Goal: Task Accomplishment & Management: Use online tool/utility

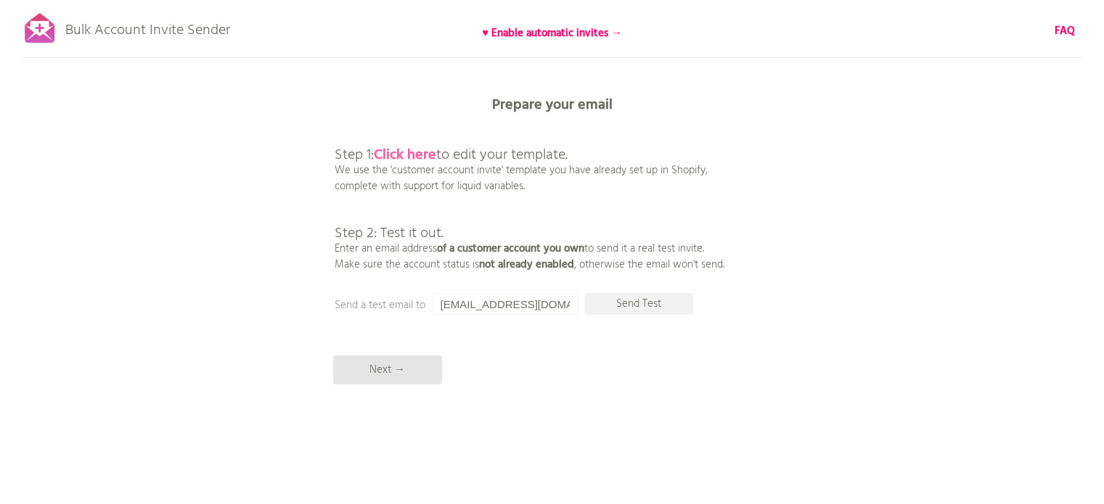
click at [405, 153] on b "Click here" at bounding box center [405, 155] width 62 height 23
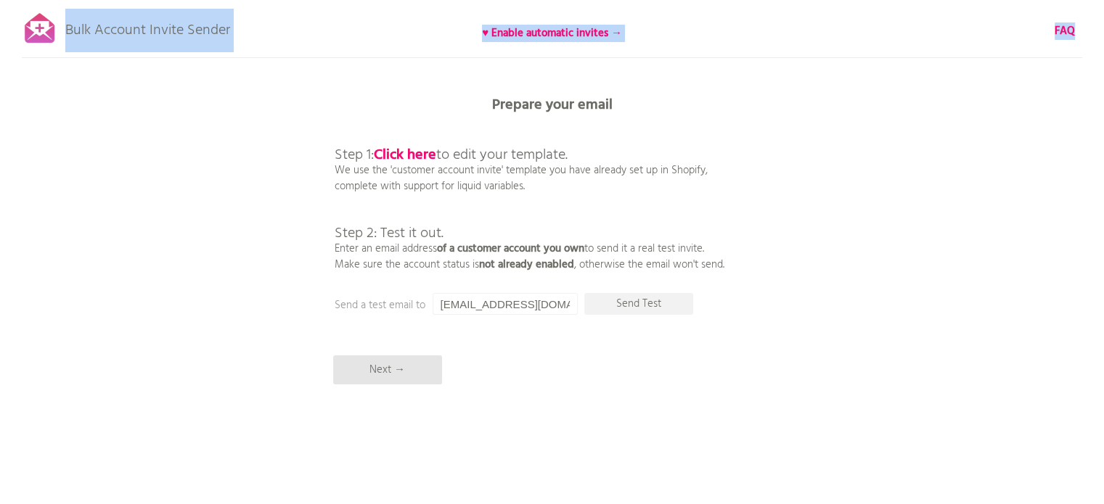
drag, startPoint x: 247, startPoint y: 36, endPoint x: 65, endPoint y: 38, distance: 182.2
click at [65, 38] on div "Bulk Account Invite Sender ♥ Enable automatic invites → FAQ Synced all customer…" at bounding box center [552, 254] width 1104 height 508
copy div "Bulk Account Invite Sender ♥ Enable automatic invites → FAQ Synced all customer…"
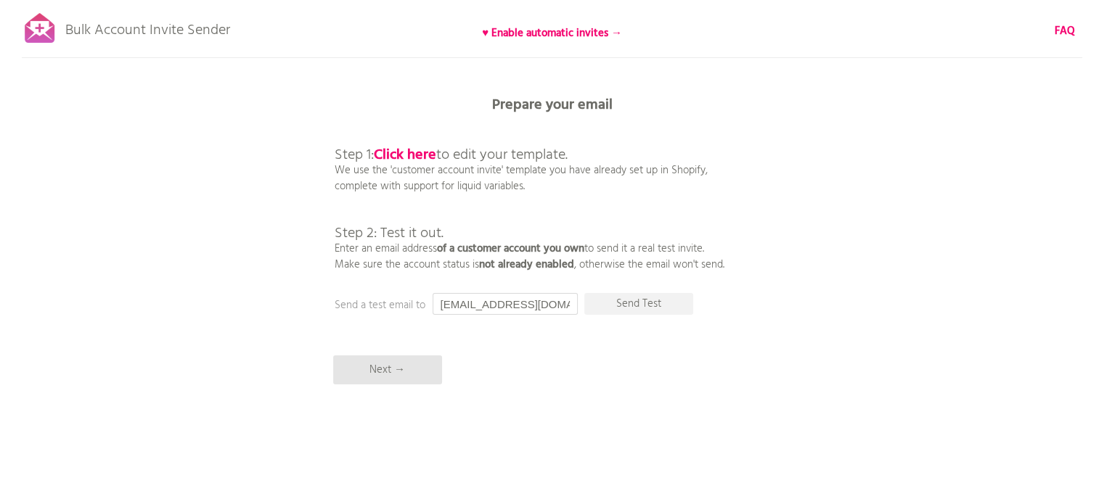
click at [485, 299] on input "[EMAIL_ADDRESS][DOMAIN_NAME]" at bounding box center [505, 304] width 145 height 22
click at [496, 300] on input "[EMAIL_ADDRESS][DOMAIN_NAME]" at bounding box center [505, 304] width 145 height 22
type input "よ"
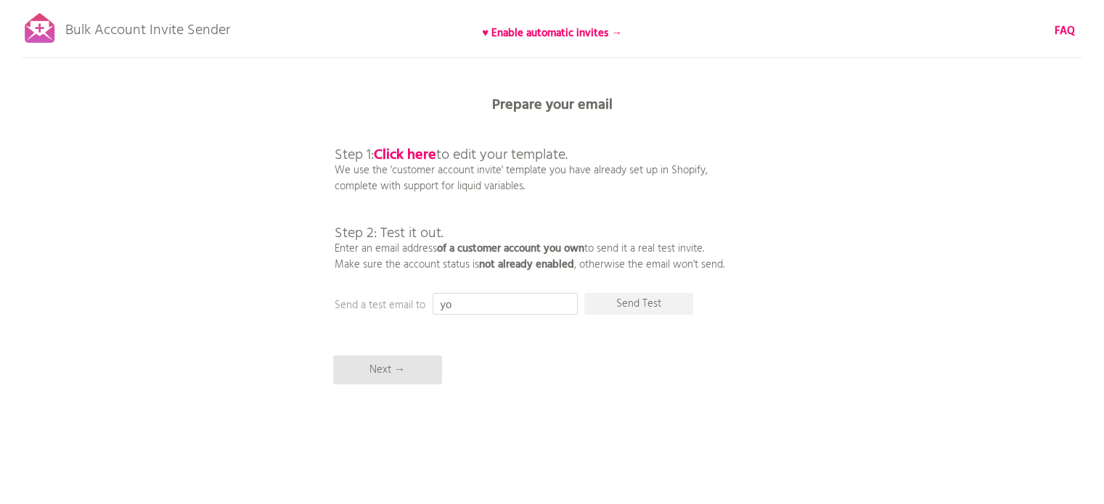
type input "y"
click at [679, 302] on p "Send Test" at bounding box center [638, 304] width 109 height 22
click at [627, 303] on p "Send Test" at bounding box center [638, 304] width 109 height 22
click at [639, 308] on p "Send Test" at bounding box center [638, 304] width 109 height 22
click at [533, 309] on input "[DOMAIN_NAME][EMAIL_ADDRESS][DOMAIN_NAME]" at bounding box center [505, 304] width 145 height 22
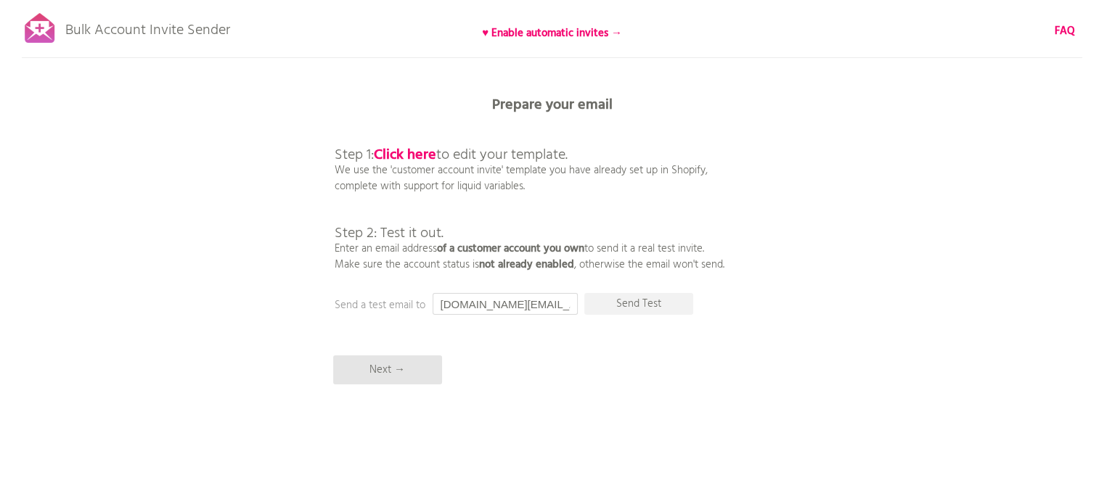
click at [533, 309] on input "[DOMAIN_NAME][EMAIL_ADDRESS][DOMAIN_NAME]" at bounding box center [505, 304] width 145 height 22
paste input "[EMAIL_ADDRESS][DOMAIN_NAME]"
type input "[EMAIL_ADDRESS][DOMAIN_NAME]"
click at [647, 306] on p "Send Test" at bounding box center [638, 304] width 109 height 22
